Goal: Information Seeking & Learning: Understand process/instructions

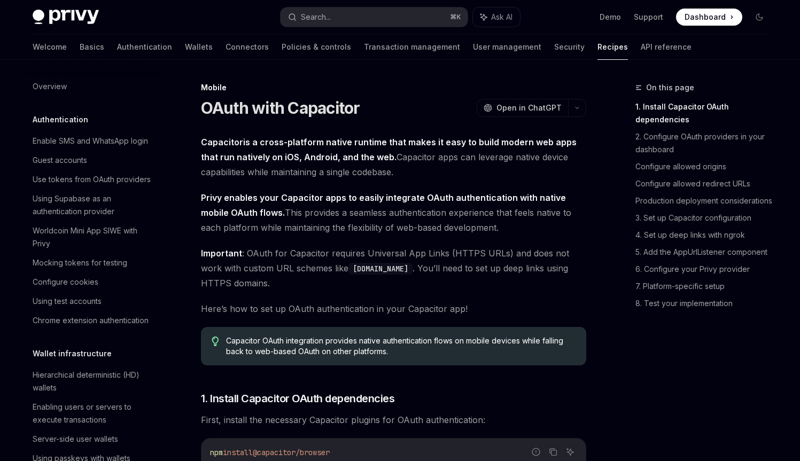
scroll to position [1262, 0]
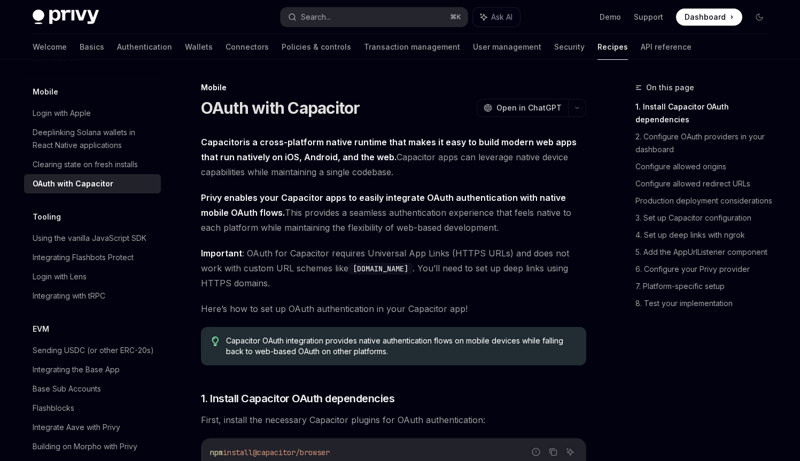
click at [349, 142] on strong "Capacitor is a cross-platform native runtime that makes it easy to build modern…" at bounding box center [389, 150] width 376 height 26
drag, startPoint x: 349, startPoint y: 142, endPoint x: 357, endPoint y: 144, distance: 8.3
click at [357, 144] on strong "Capacitor is a cross-platform native runtime that makes it easy to build modern…" at bounding box center [389, 150] width 376 height 26
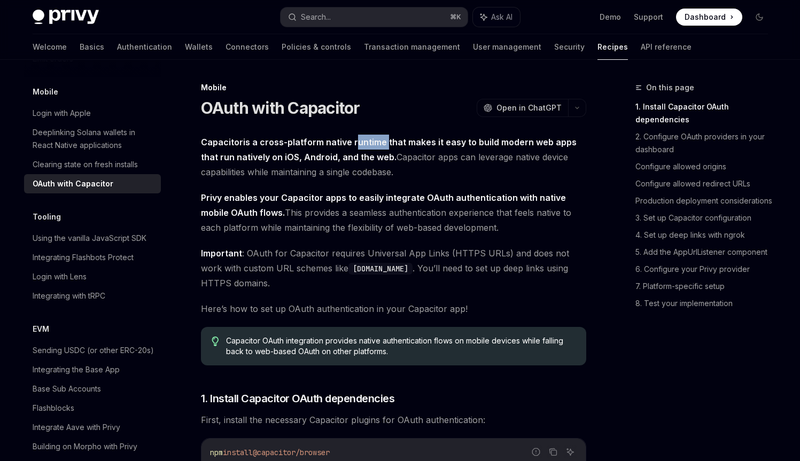
scroll to position [2, 0]
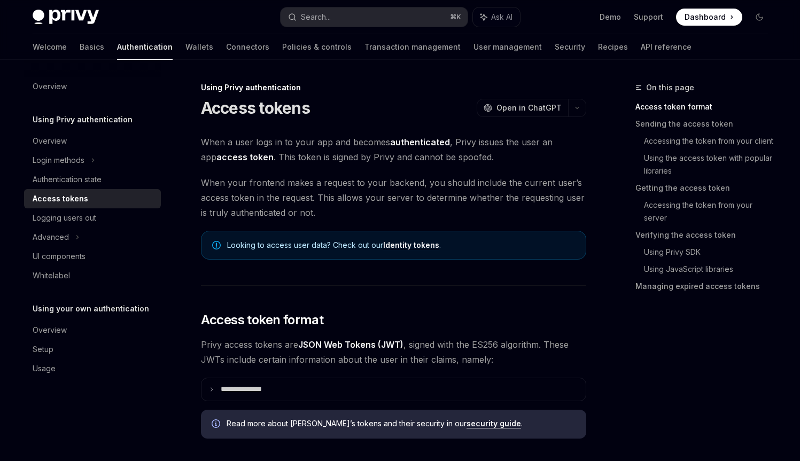
click at [365, 356] on span "Privy access tokens are JSON Web Tokens (JWT) , signed with the ES256 algorithm…" at bounding box center [393, 352] width 385 height 30
drag, startPoint x: 363, startPoint y: 357, endPoint x: 431, endPoint y: 362, distance: 67.5
click at [431, 362] on span "Privy access tokens are JSON Web Tokens (JWT) , signed with the ES256 algorithm…" at bounding box center [393, 352] width 385 height 30
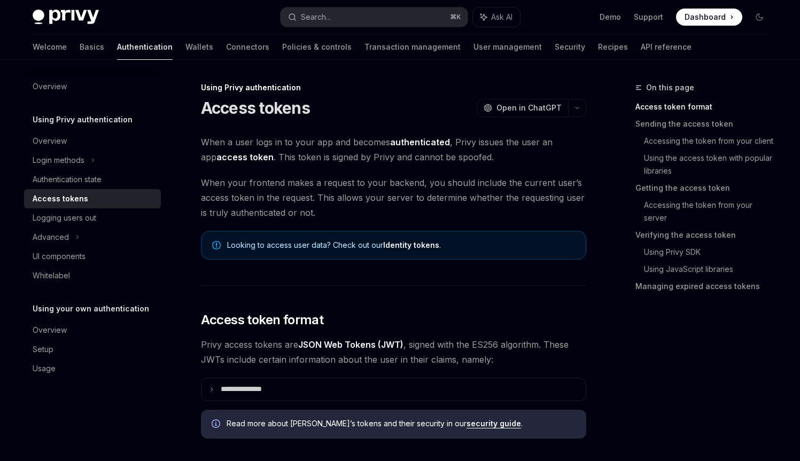
click at [472, 362] on span "Privy access tokens are JSON Web Tokens (JWT) , signed with the ES256 algorithm…" at bounding box center [393, 352] width 385 height 30
drag, startPoint x: 472, startPoint y: 362, endPoint x: 488, endPoint y: 362, distance: 16.0
click at [488, 362] on span "Privy access tokens are JSON Web Tokens (JWT) , signed with the ES256 algorithm…" at bounding box center [393, 352] width 385 height 30
drag, startPoint x: 488, startPoint y: 362, endPoint x: 477, endPoint y: 363, distance: 10.7
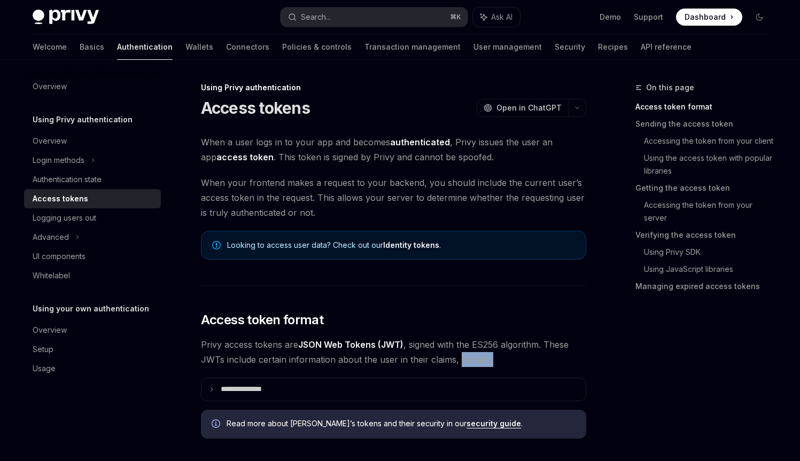
click at [477, 363] on span "Privy access tokens are JSON Web Tokens (JWT) , signed with the ES256 algorithm…" at bounding box center [393, 352] width 385 height 30
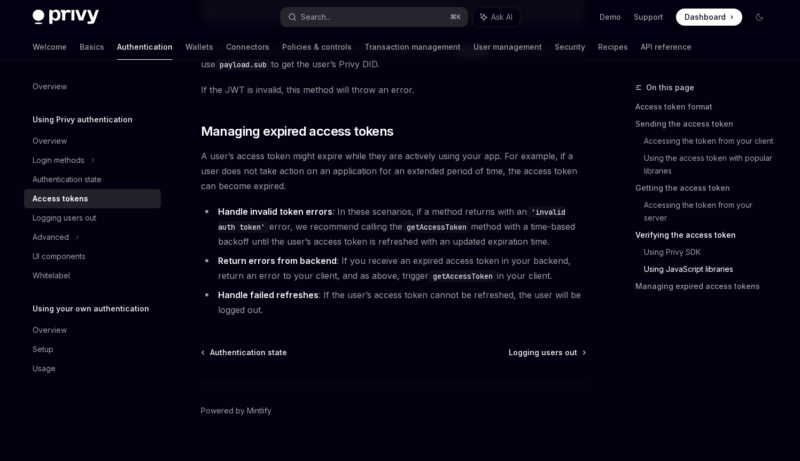
scroll to position [2788, 0]
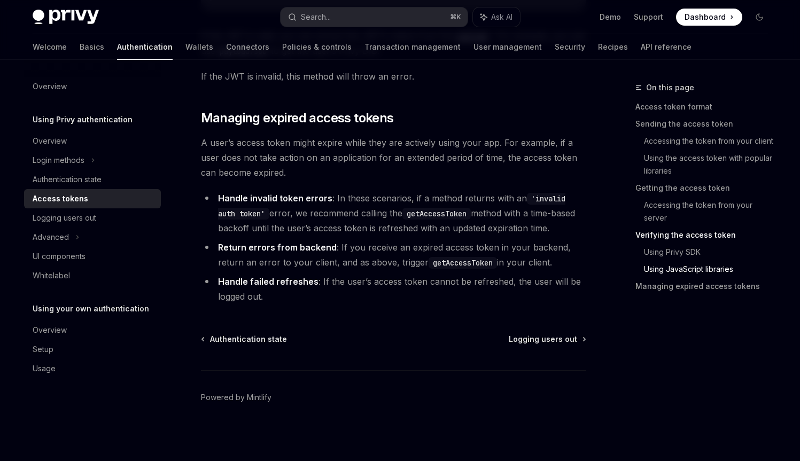
click at [370, 191] on li "Handle invalid token errors : In these scenarios, if a method returns with an '…" at bounding box center [393, 213] width 385 height 45
drag, startPoint x: 381, startPoint y: 196, endPoint x: 408, endPoint y: 197, distance: 27.3
click at [408, 197] on li "Handle invalid token errors : In these scenarios, if a method returns with an '…" at bounding box center [393, 213] width 385 height 45
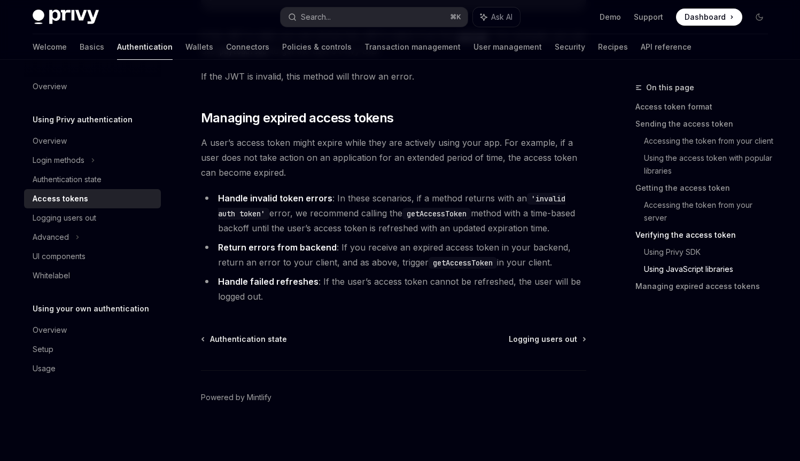
click at [408, 196] on li "Handle invalid token errors : In these scenarios, if a method returns with an '…" at bounding box center [393, 213] width 385 height 45
click at [395, 196] on li "Handle invalid token errors : In these scenarios, if a method returns with an '…" at bounding box center [393, 213] width 385 height 45
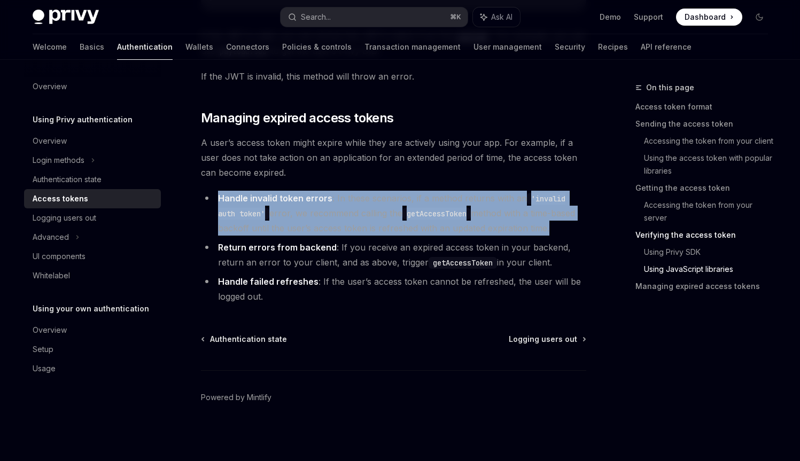
click at [395, 196] on li "Handle invalid token errors : In these scenarios, if a method returns with an '…" at bounding box center [393, 213] width 385 height 45
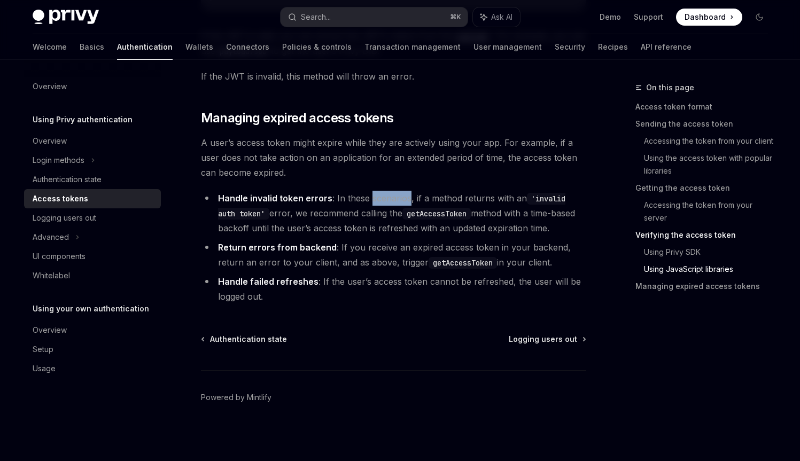
click at [395, 196] on li "Handle invalid token errors : In these scenarios, if a method returns with an '…" at bounding box center [393, 213] width 385 height 45
click at [394, 195] on li "Handle invalid token errors : In these scenarios, if a method returns with an '…" at bounding box center [393, 213] width 385 height 45
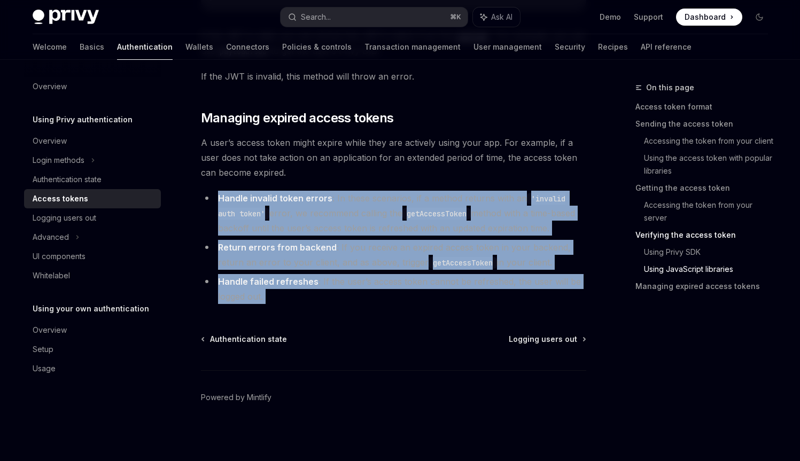
drag, startPoint x: 394, startPoint y: 195, endPoint x: 421, endPoint y: 276, distance: 85.0
click at [421, 276] on ul "Handle invalid token errors : In these scenarios, if a method returns with an '…" at bounding box center [393, 247] width 385 height 113
click at [420, 276] on li "Handle failed refreshes : If the user’s access token cannot be refreshed, the u…" at bounding box center [393, 289] width 385 height 30
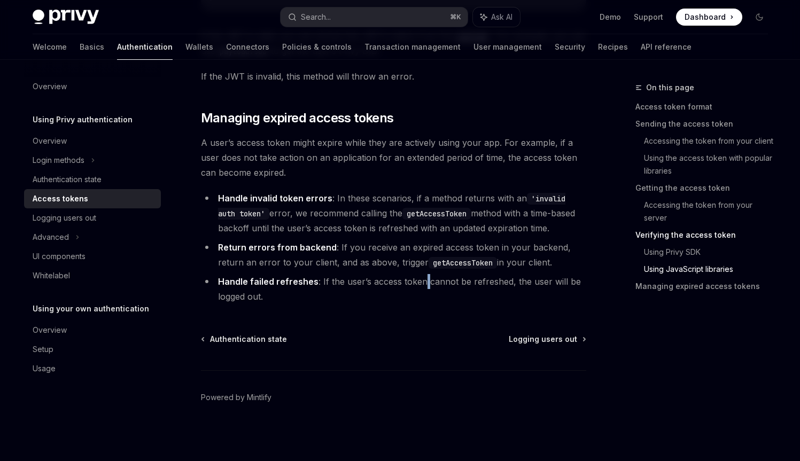
click at [420, 276] on li "Handle failed refreshes : If the user’s access token cannot be refreshed, the u…" at bounding box center [393, 289] width 385 height 30
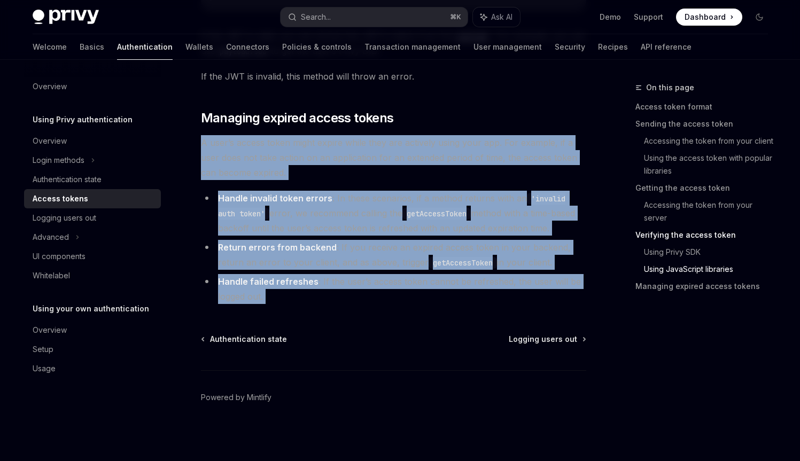
drag, startPoint x: 420, startPoint y: 276, endPoint x: 384, endPoint y: 168, distance: 113.7
